Goal: Information Seeking & Learning: Learn about a topic

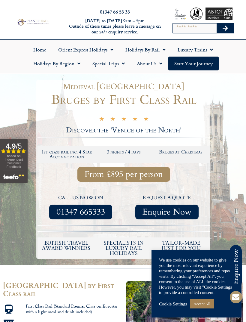
click at [207, 301] on link "Accept All" at bounding box center [202, 303] width 24 height 9
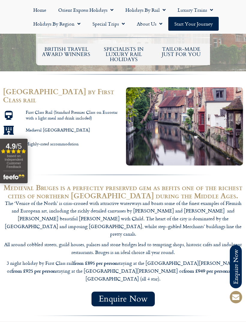
scroll to position [190, 0]
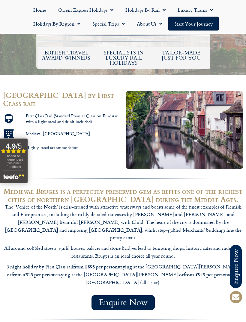
click at [39, 12] on link "Home" at bounding box center [39, 10] width 25 height 14
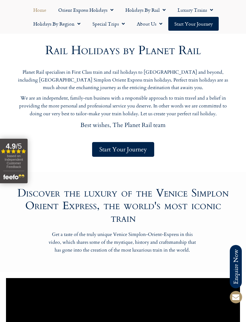
scroll to position [232, 0]
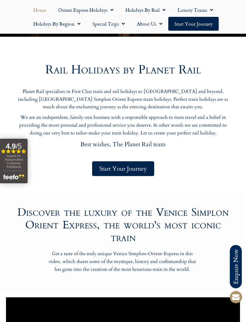
click at [115, 170] on span "Start Your Journey" at bounding box center [123, 169] width 48 height 8
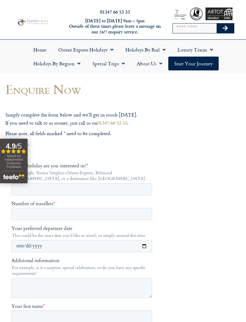
click at [142, 52] on link "Holidays by Rail" at bounding box center [146, 50] width 52 height 14
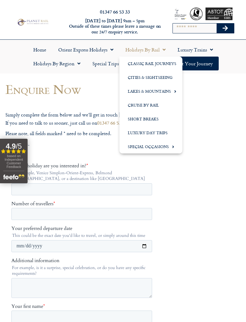
click at [146, 77] on link "Cities & Sightseeing" at bounding box center [151, 77] width 63 height 14
